Goal: Task Accomplishment & Management: Manage account settings

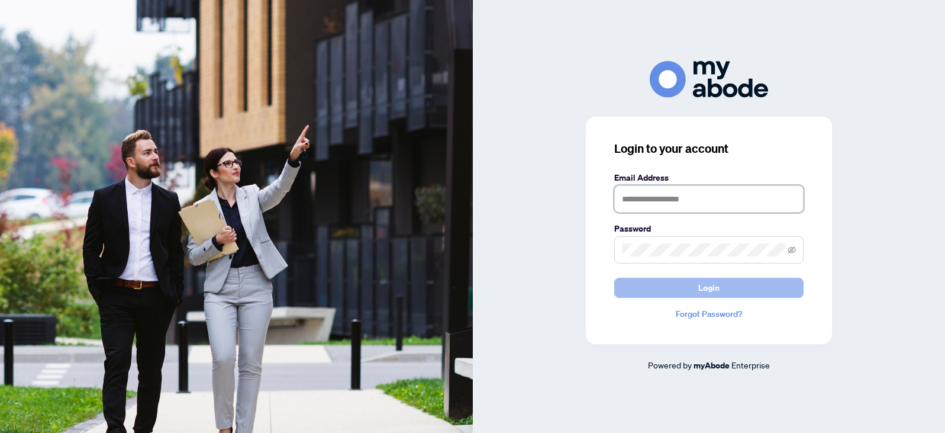
type input "**********"
click at [711, 284] on span "Login" at bounding box center [708, 287] width 21 height 19
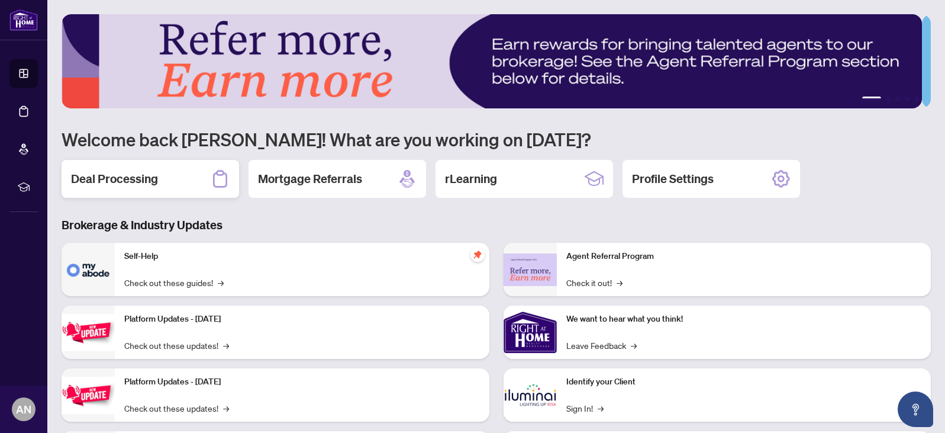
click at [98, 176] on h2 "Deal Processing" at bounding box center [114, 178] width 87 height 17
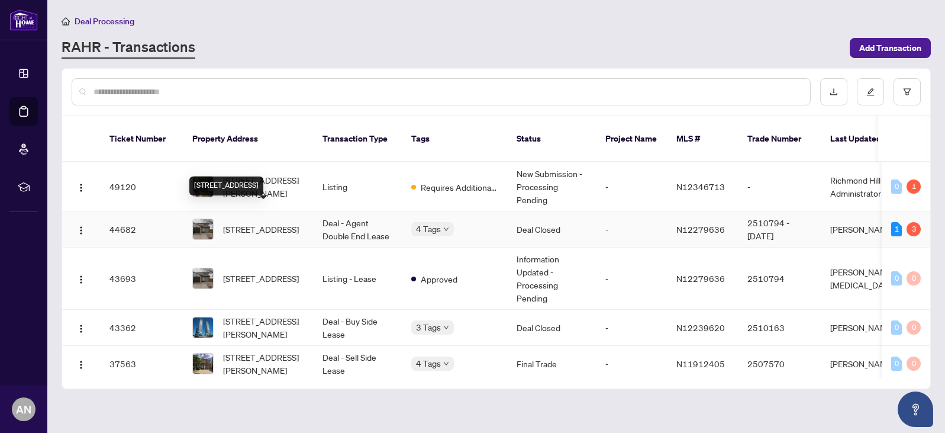
click at [251, 223] on span "[STREET_ADDRESS]" at bounding box center [261, 229] width 76 height 13
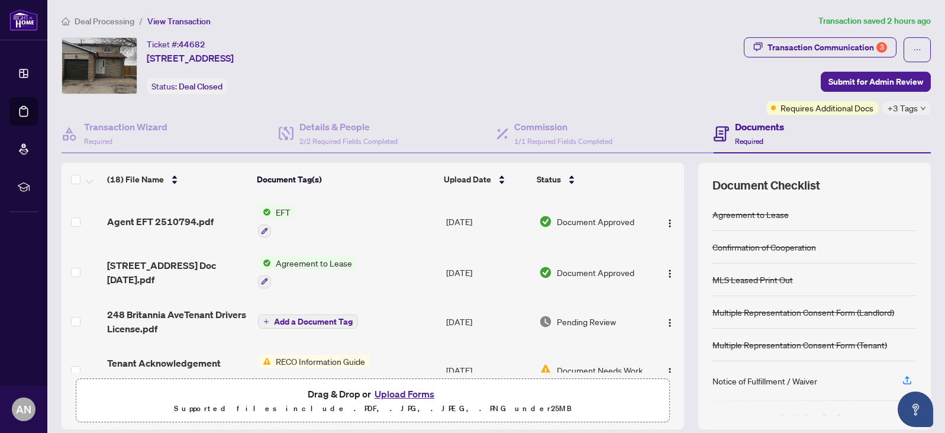
click at [279, 207] on span "EFT" at bounding box center [283, 211] width 24 height 13
click at [557, 220] on span "Document Approved" at bounding box center [596, 221] width 78 height 13
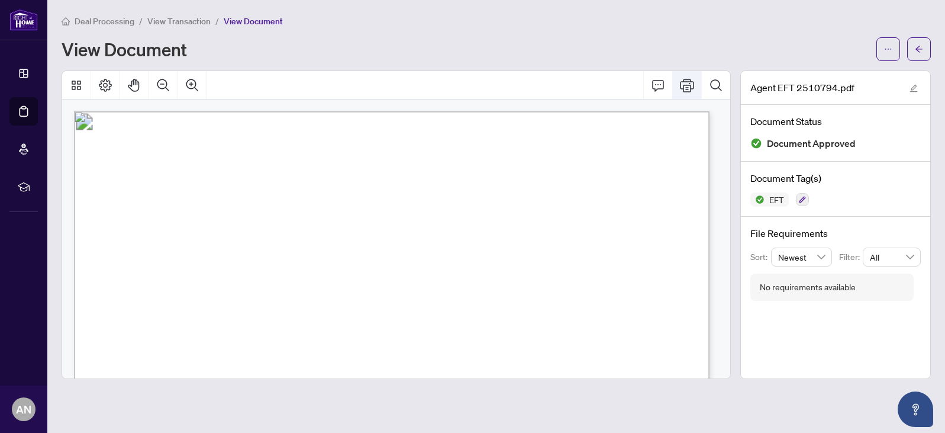
click at [686, 83] on icon "Print" at bounding box center [687, 85] width 14 height 14
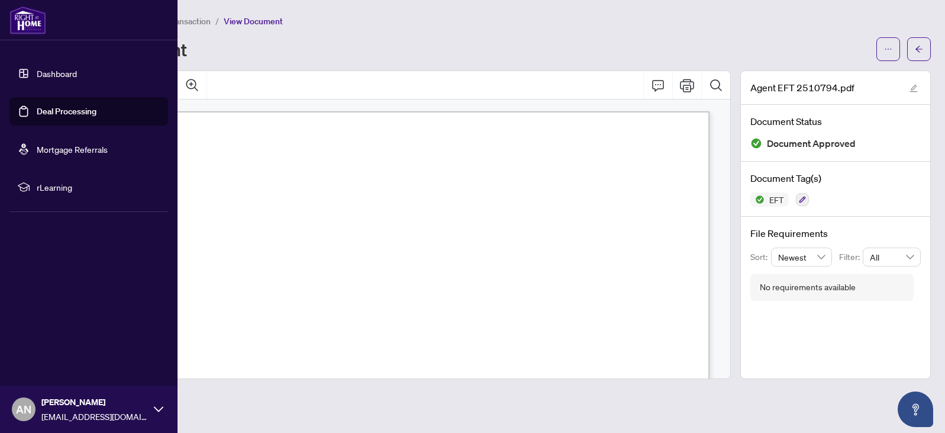
click at [46, 70] on link "Dashboard" at bounding box center [57, 73] width 40 height 11
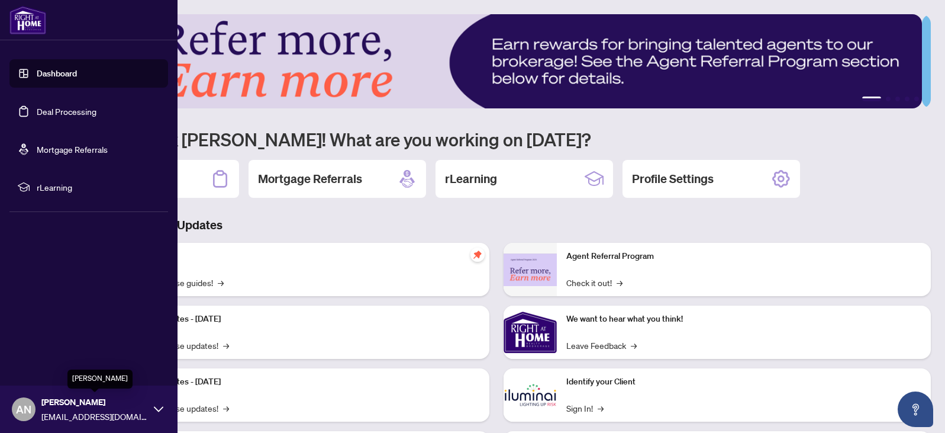
click at [78, 397] on span "[PERSON_NAME]" at bounding box center [94, 401] width 107 height 13
click at [44, 337] on span "Logout" at bounding box center [47, 338] width 27 height 19
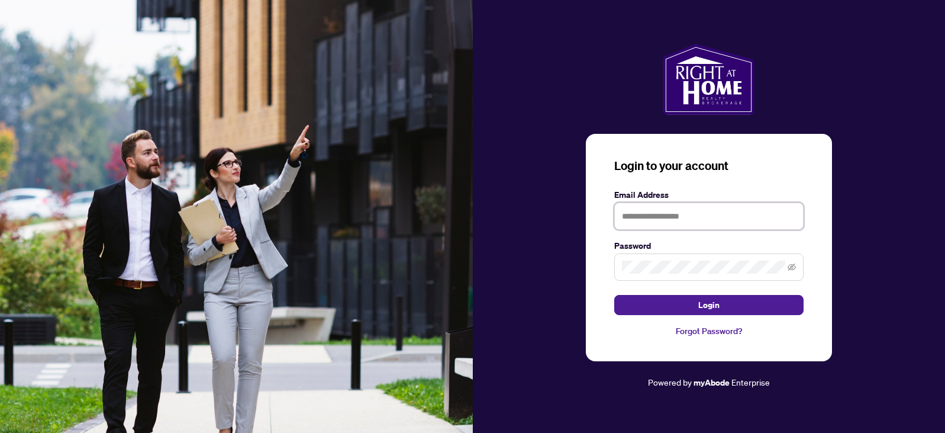
type input "**********"
